Goal: Transaction & Acquisition: Book appointment/travel/reservation

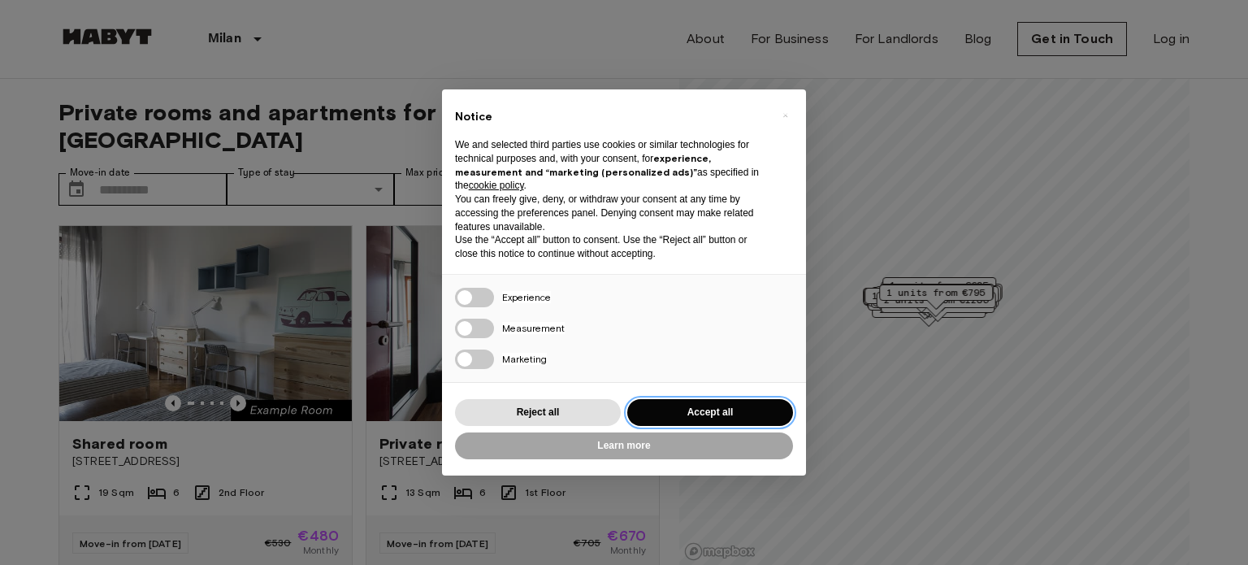
click at [731, 410] on button "Accept all" at bounding box center [710, 412] width 166 height 27
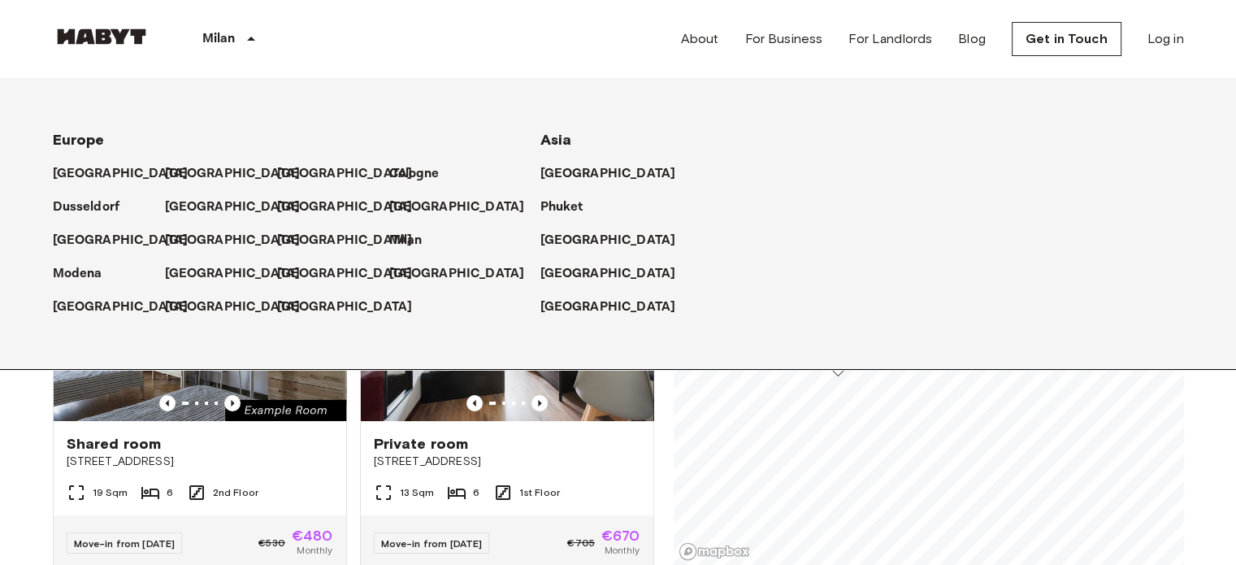
click at [251, 40] on icon at bounding box center [251, 39] width 8 height 4
click at [934, 215] on div "Phuket" at bounding box center [764, 200] width 449 height 33
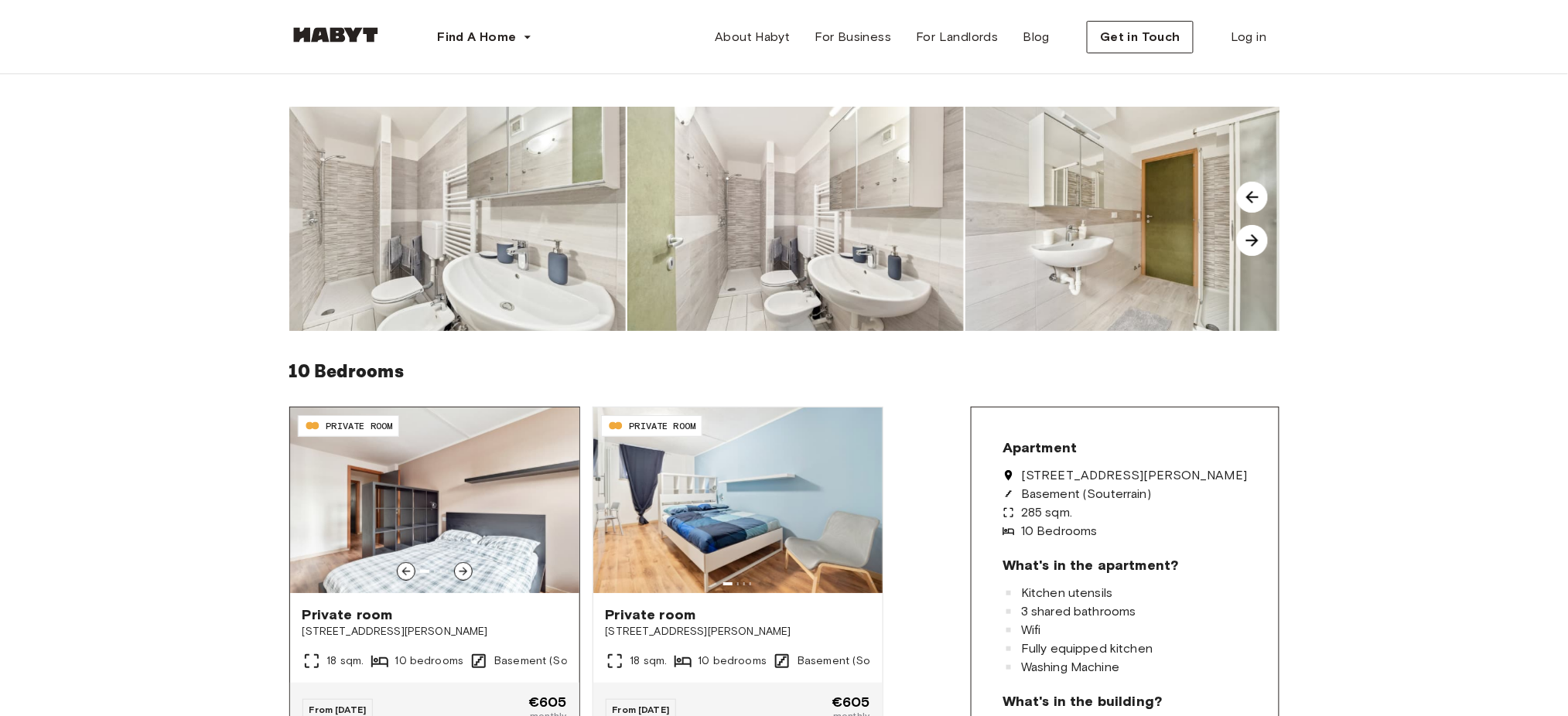
scroll to position [103, 0]
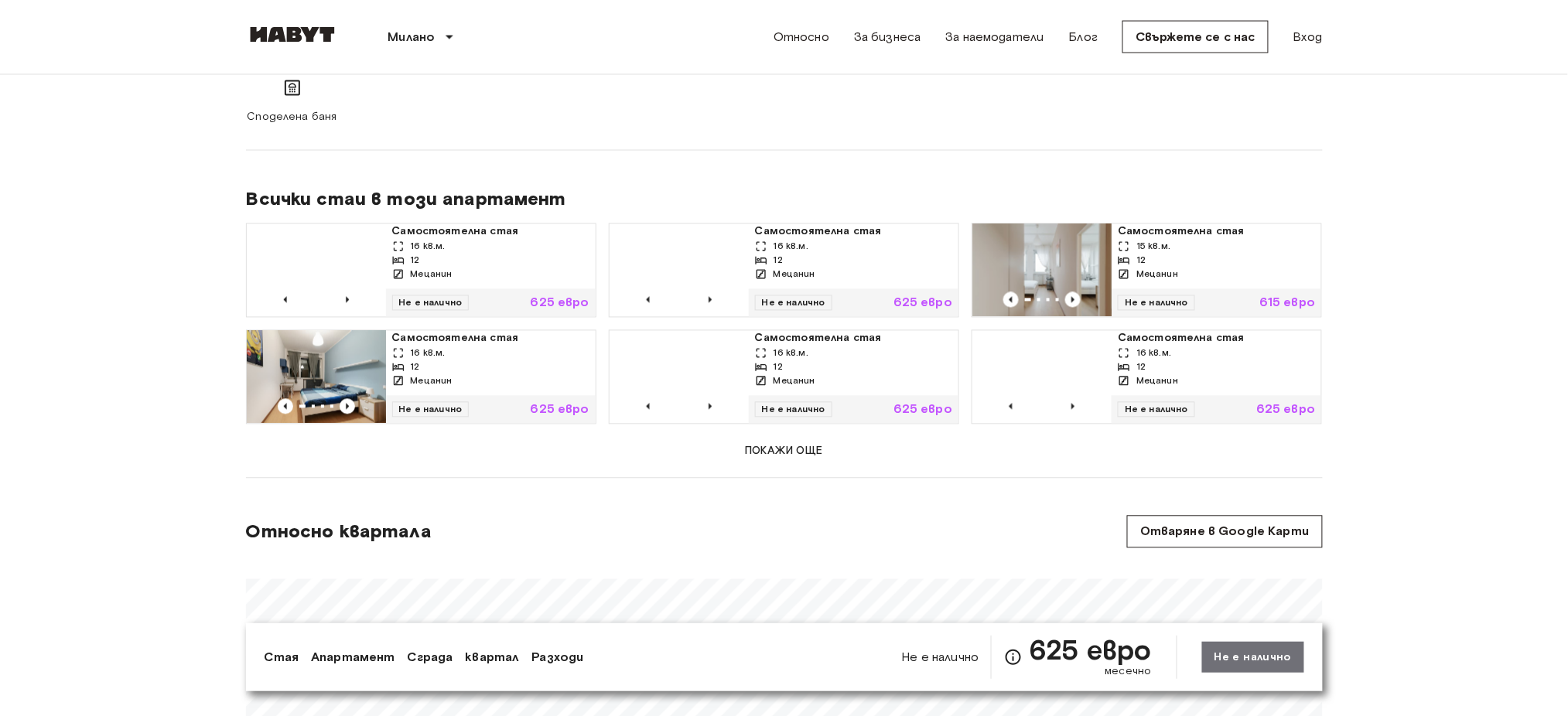
scroll to position [1134, 0]
